Goal: Navigation & Orientation: Find specific page/section

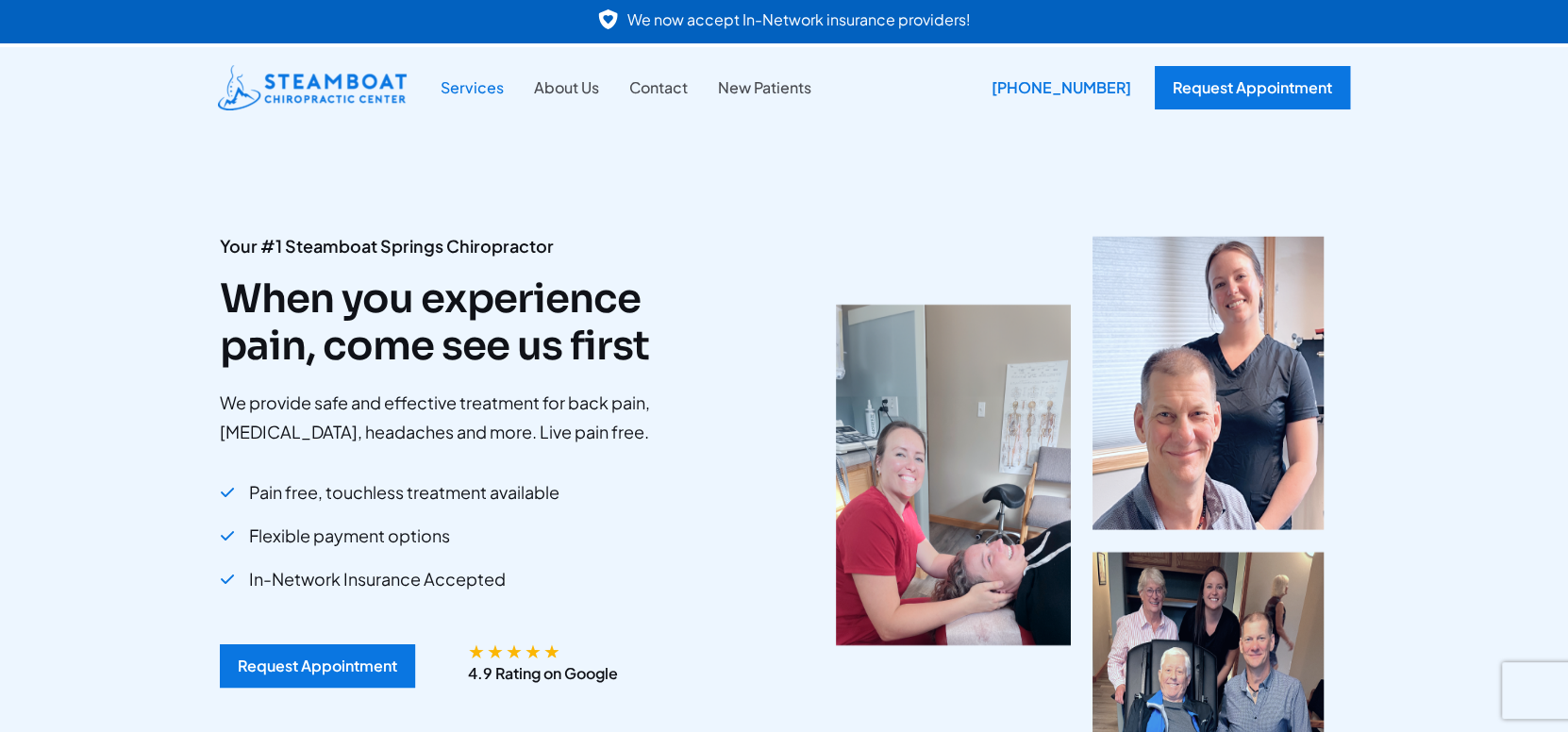
click at [465, 84] on link "Services" at bounding box center [471, 88] width 94 height 25
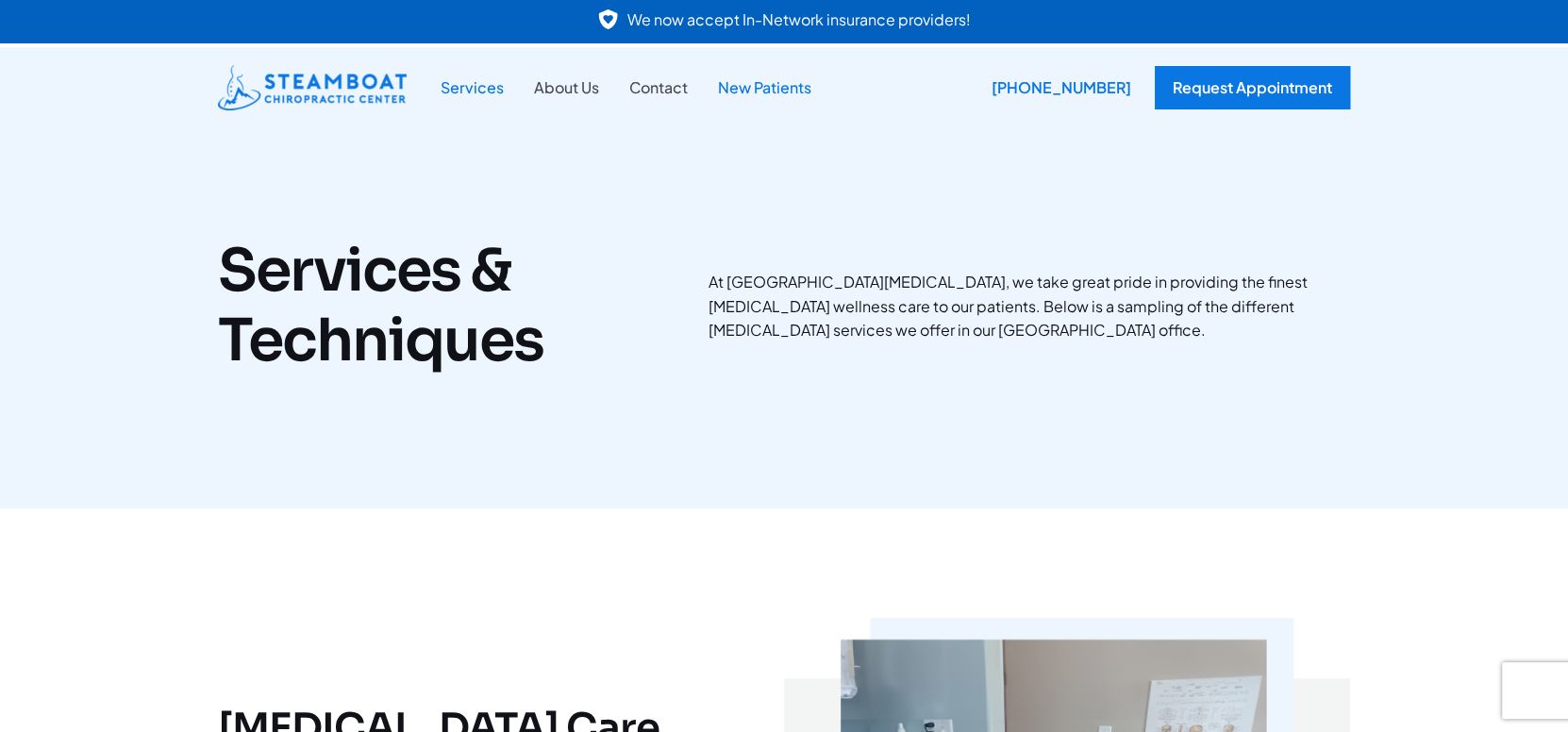
click at [748, 93] on link "New Patients" at bounding box center [764, 88] width 123 height 25
